Goal: Task Accomplishment & Management: Complete application form

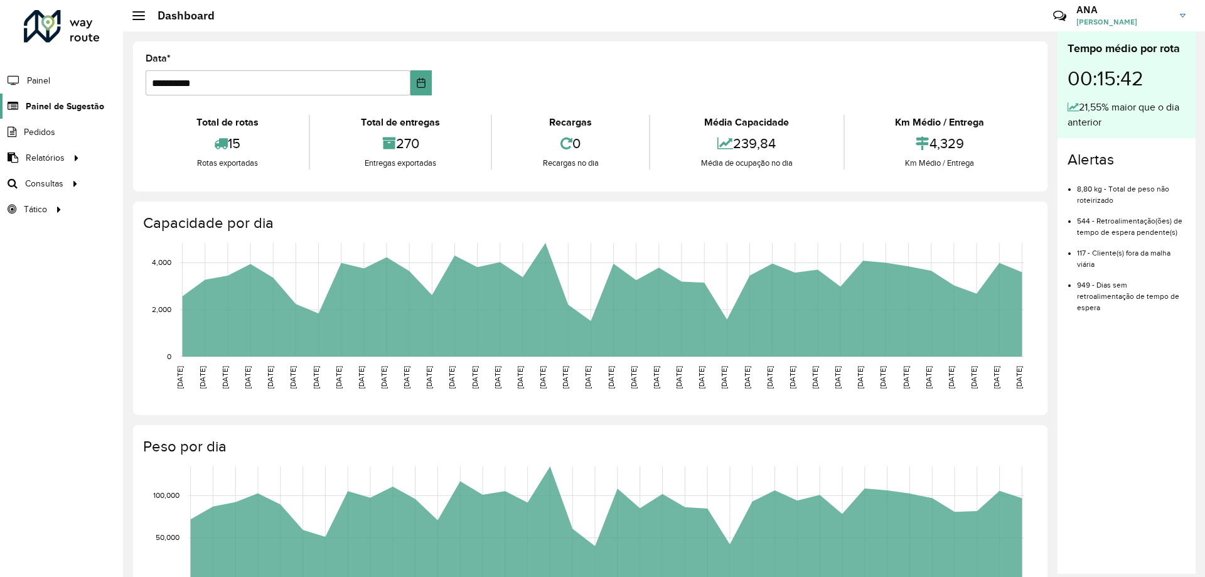
click at [67, 109] on span "Painel de Sugestão" at bounding box center [65, 106] width 78 height 13
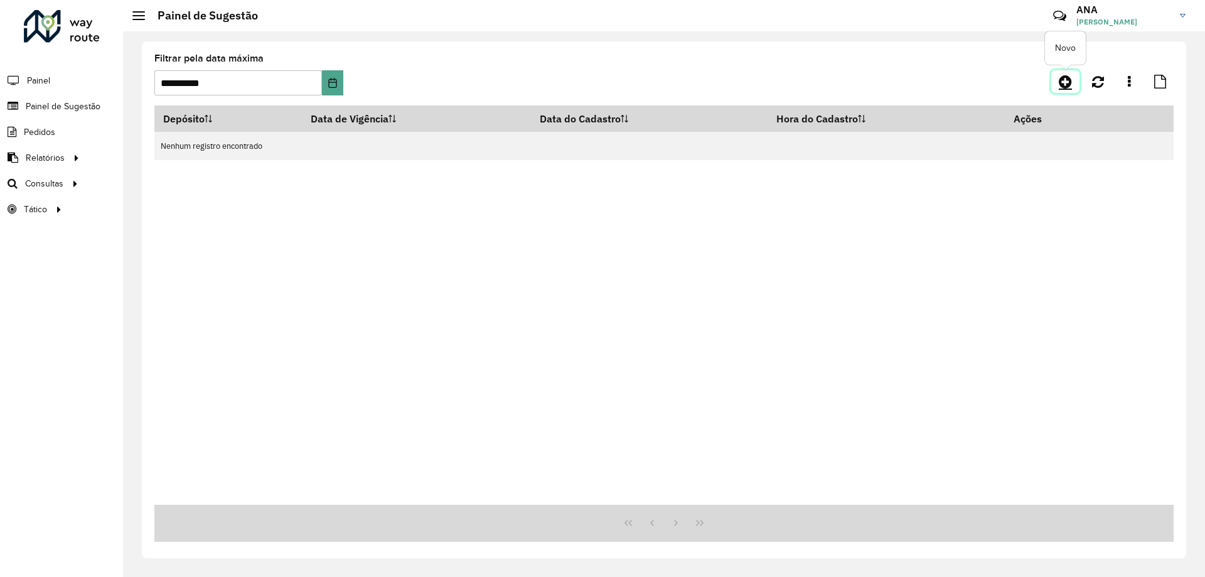
click at [1060, 83] on icon at bounding box center [1065, 81] width 13 height 15
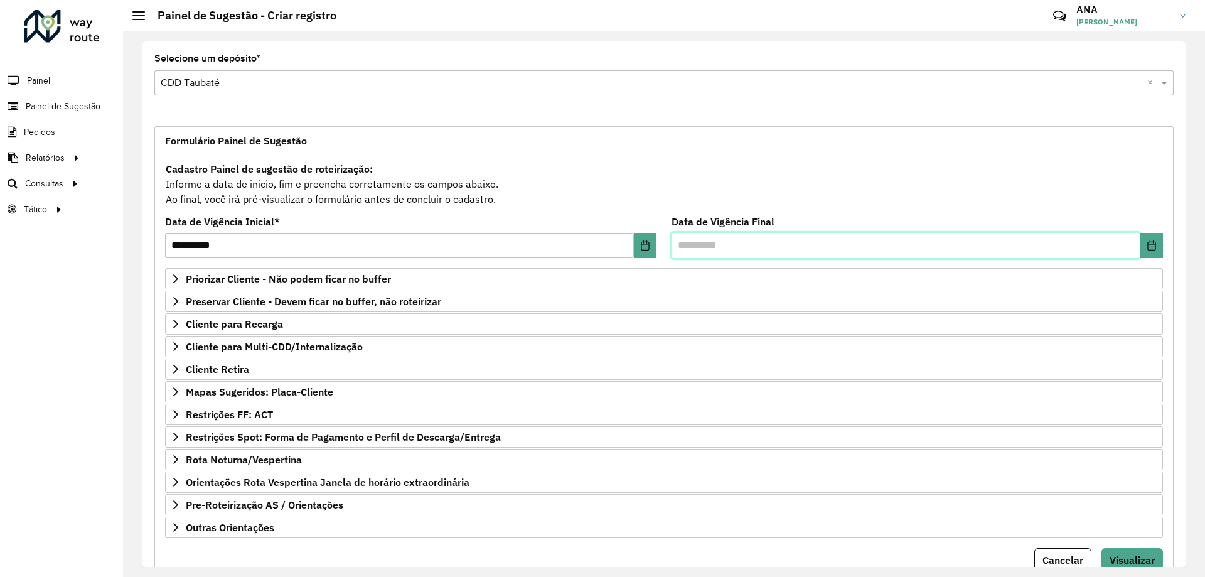
click at [699, 244] on input "text" at bounding box center [906, 245] width 469 height 25
click at [1142, 245] on button "Choose Date" at bounding box center [1152, 245] width 23 height 25
click at [964, 407] on span "16" at bounding box center [967, 407] width 25 height 25
type input "**********"
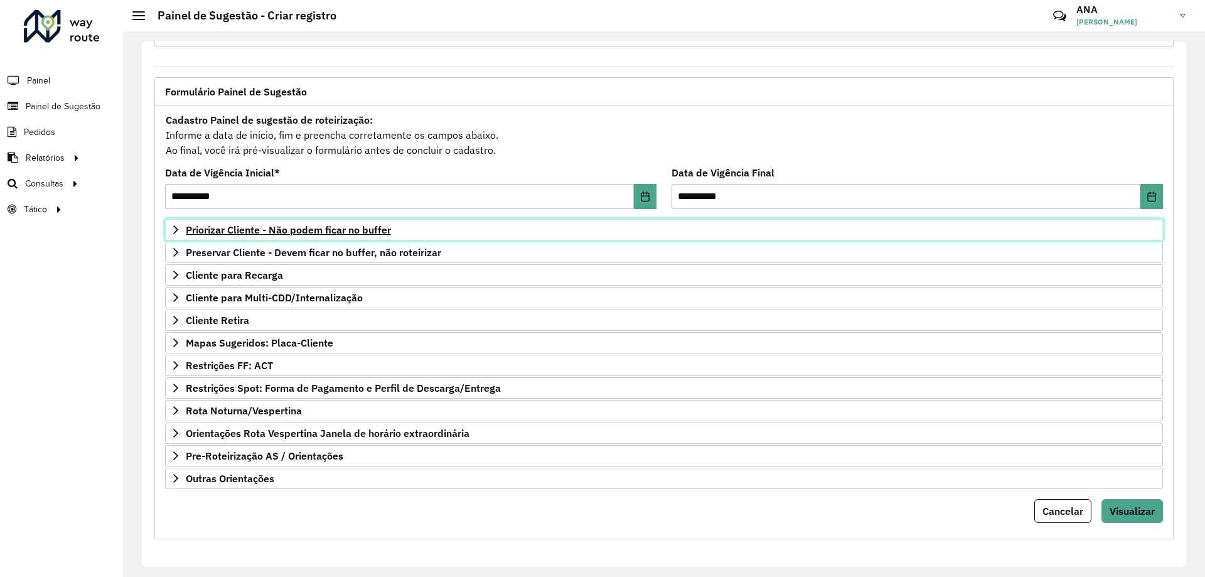
click at [259, 228] on span "Priorizar Cliente - Não podem ficar no buffer" at bounding box center [288, 230] width 205 height 10
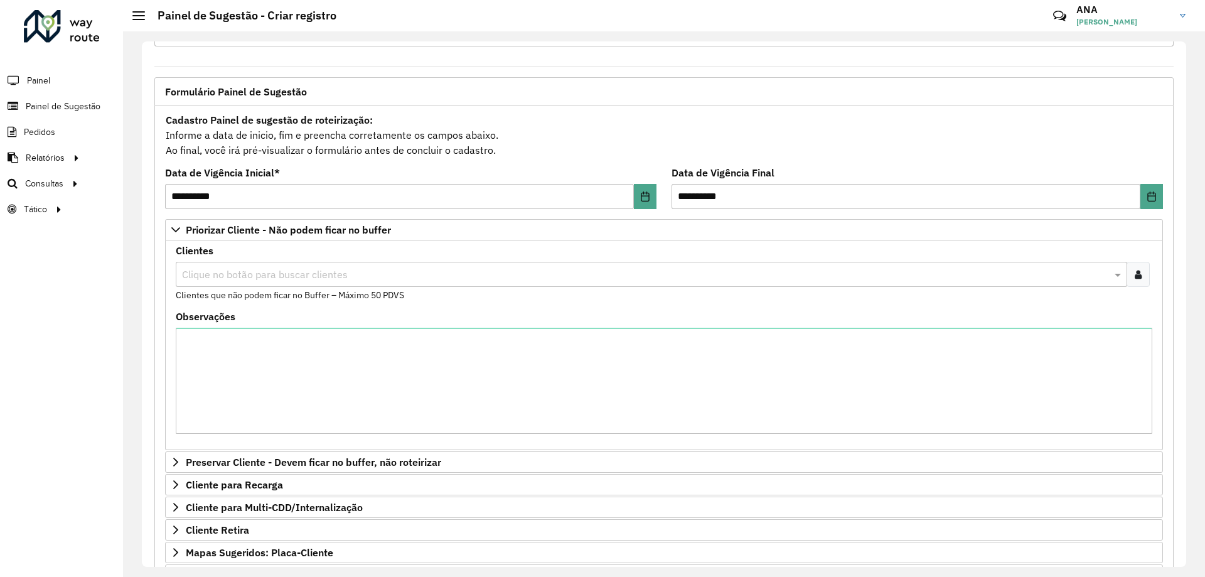
click at [341, 269] on input "text" at bounding box center [645, 274] width 933 height 15
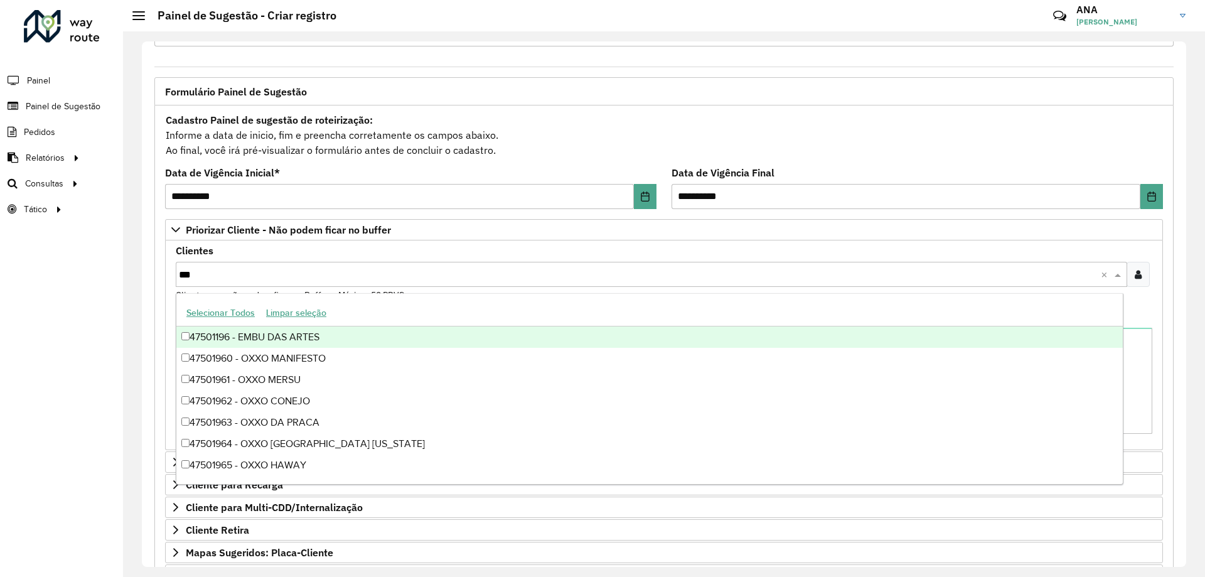
type input "****"
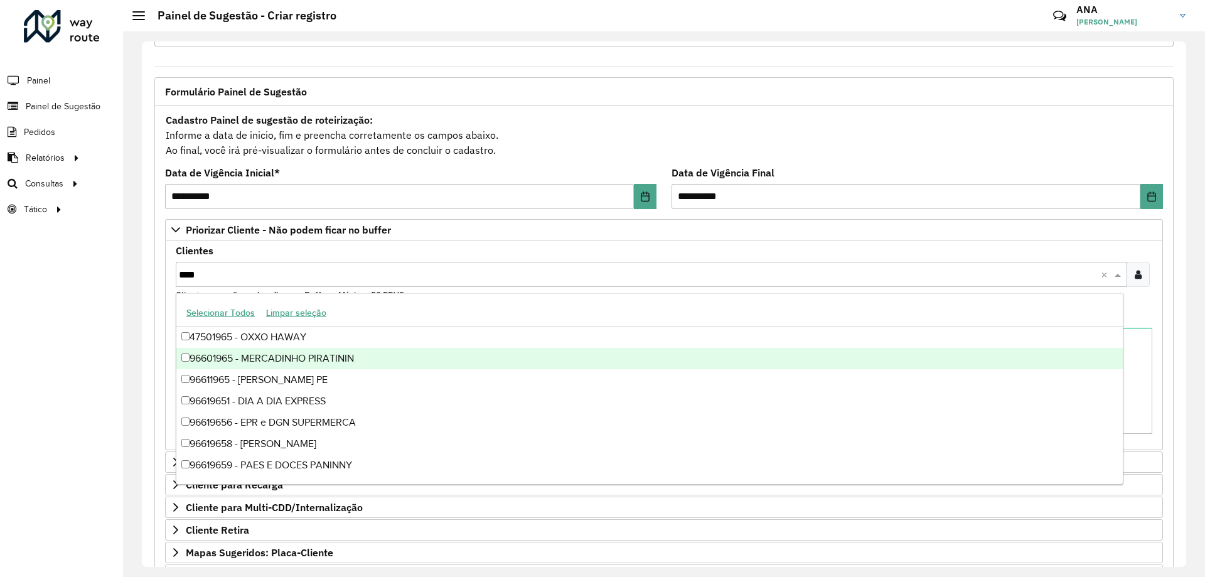
click at [381, 354] on div "96601965 - MERCADINHO PIRATININ" at bounding box center [649, 358] width 947 height 21
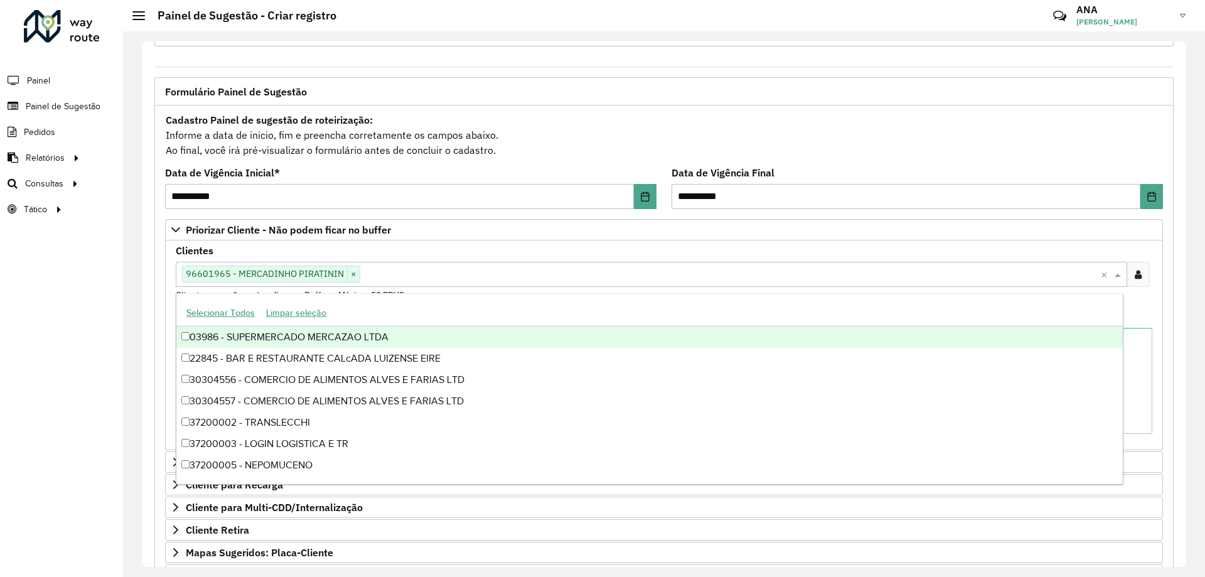
click at [434, 257] on div "Clientes Clique no botão para buscar clientes 96601965 - MERCADINHO PIRATININ ×…" at bounding box center [664, 274] width 977 height 56
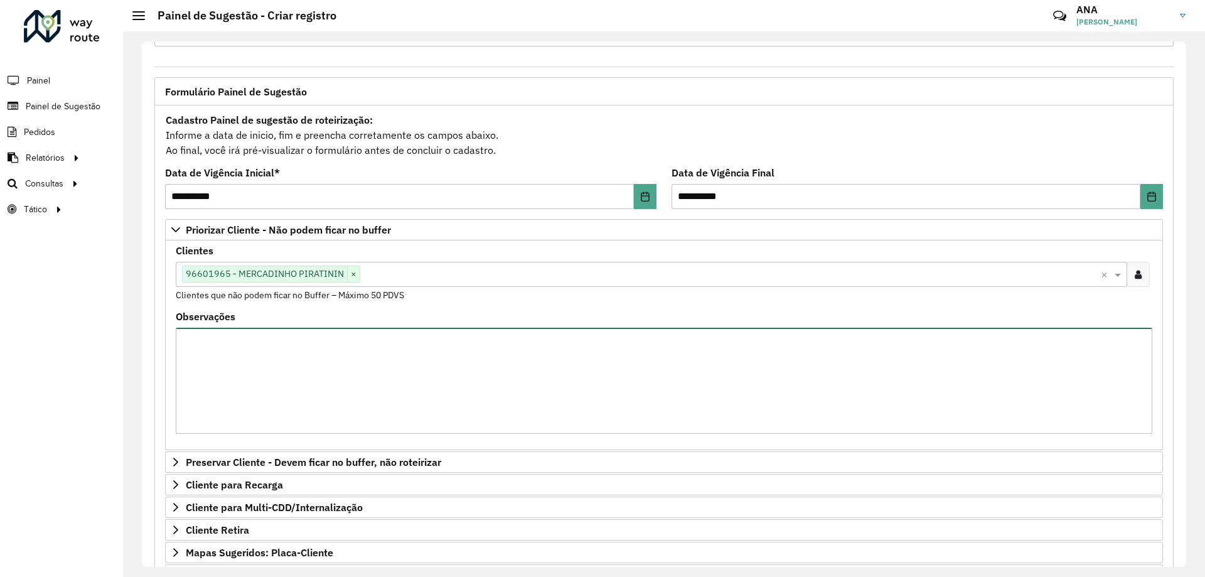
click at [349, 358] on textarea "Observações" at bounding box center [664, 381] width 977 height 106
type textarea "**********"
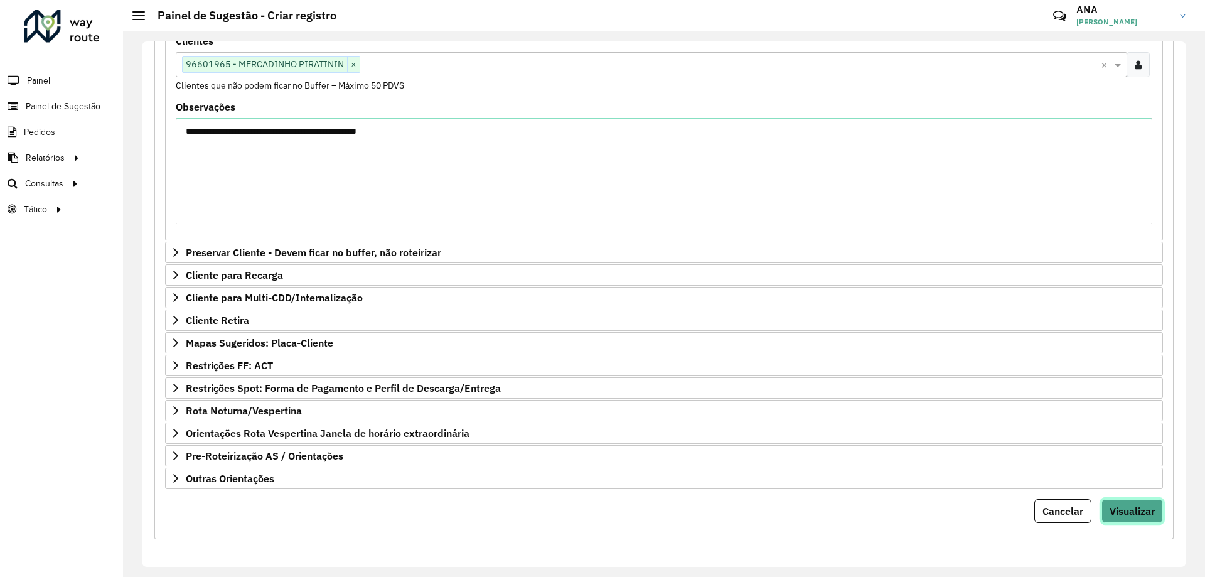
click at [1140, 505] on span "Visualizar" at bounding box center [1132, 511] width 45 height 13
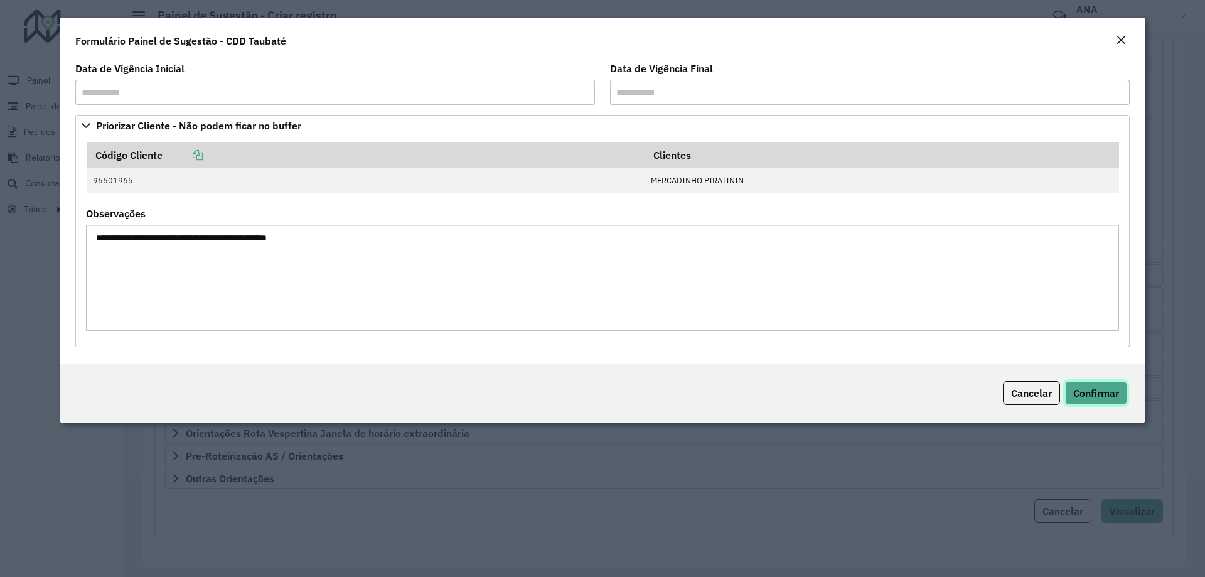
click at [1094, 393] on span "Confirmar" at bounding box center [1096, 393] width 46 height 13
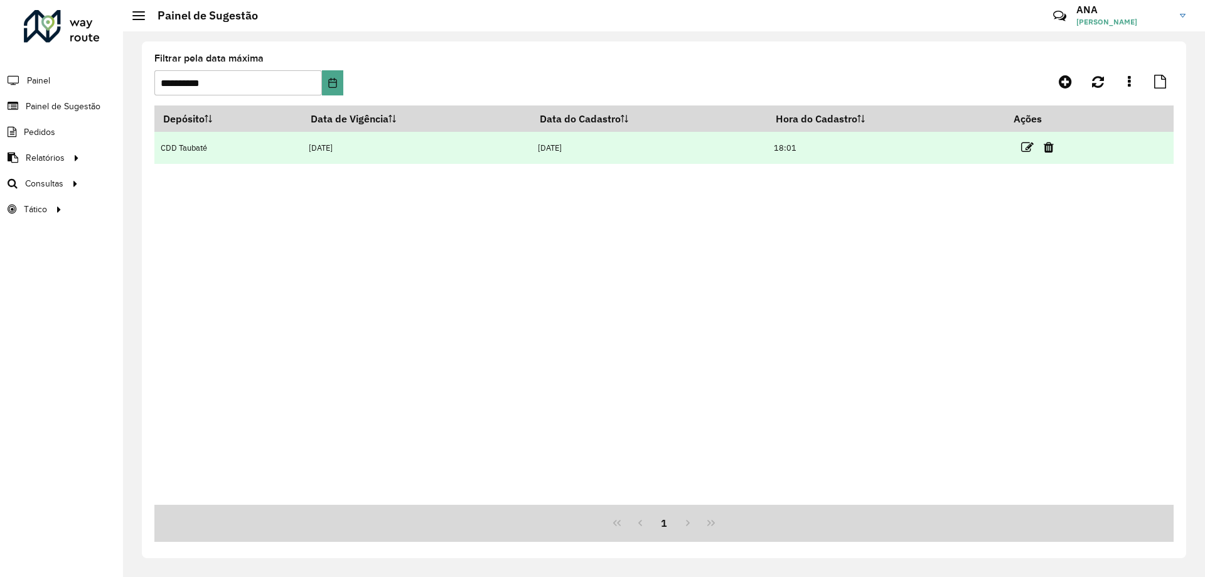
click at [394, 142] on td "[DATE]" at bounding box center [416, 148] width 229 height 32
click at [1030, 150] on icon at bounding box center [1027, 147] width 13 height 13
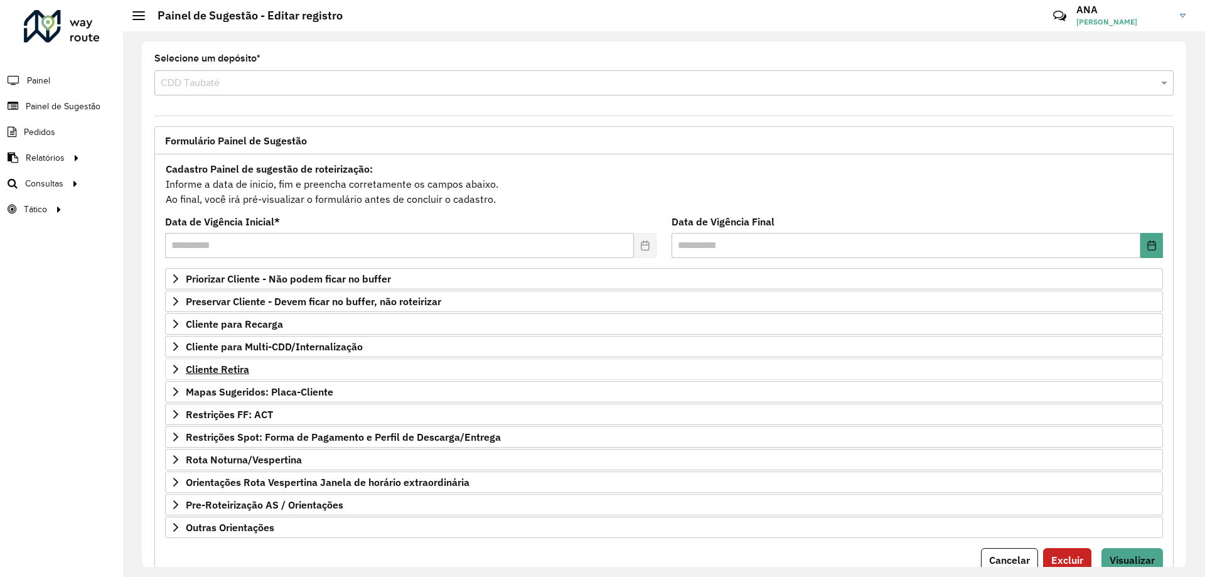
scroll to position [49, 0]
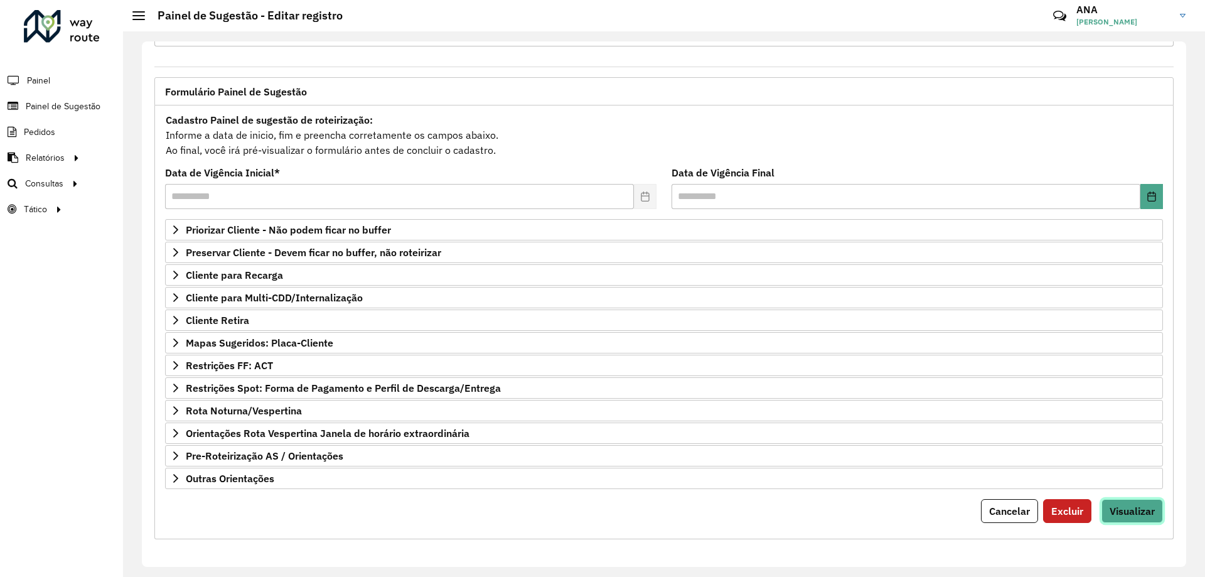
click at [1144, 512] on span "Visualizar" at bounding box center [1132, 511] width 45 height 13
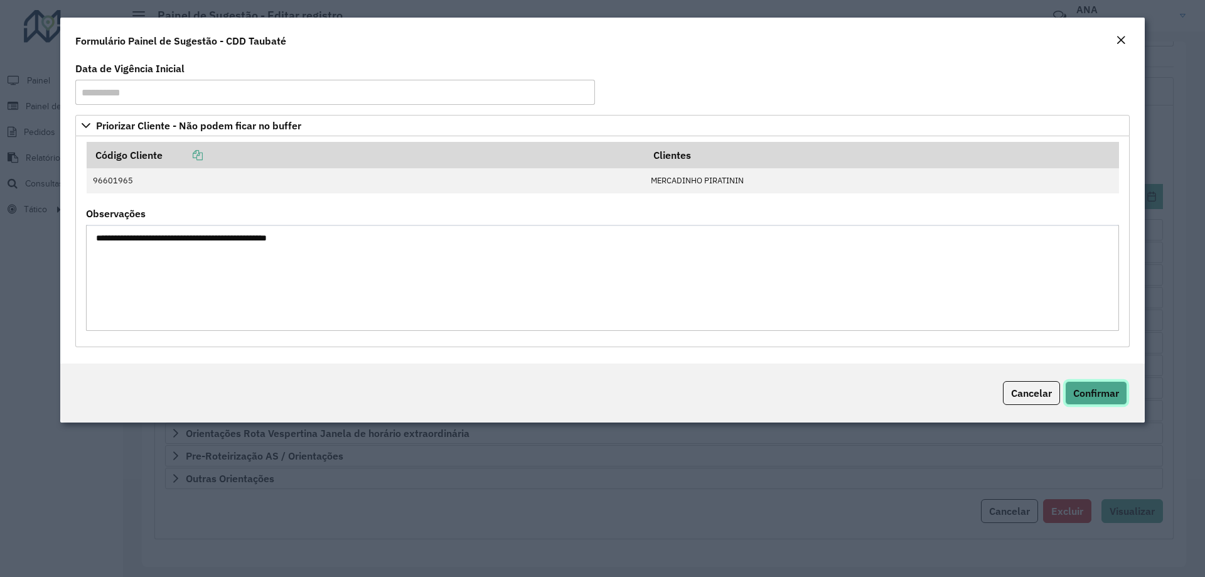
click at [1090, 396] on span "Confirmar" at bounding box center [1096, 393] width 46 height 13
